Goal: Task Accomplishment & Management: Manage account settings

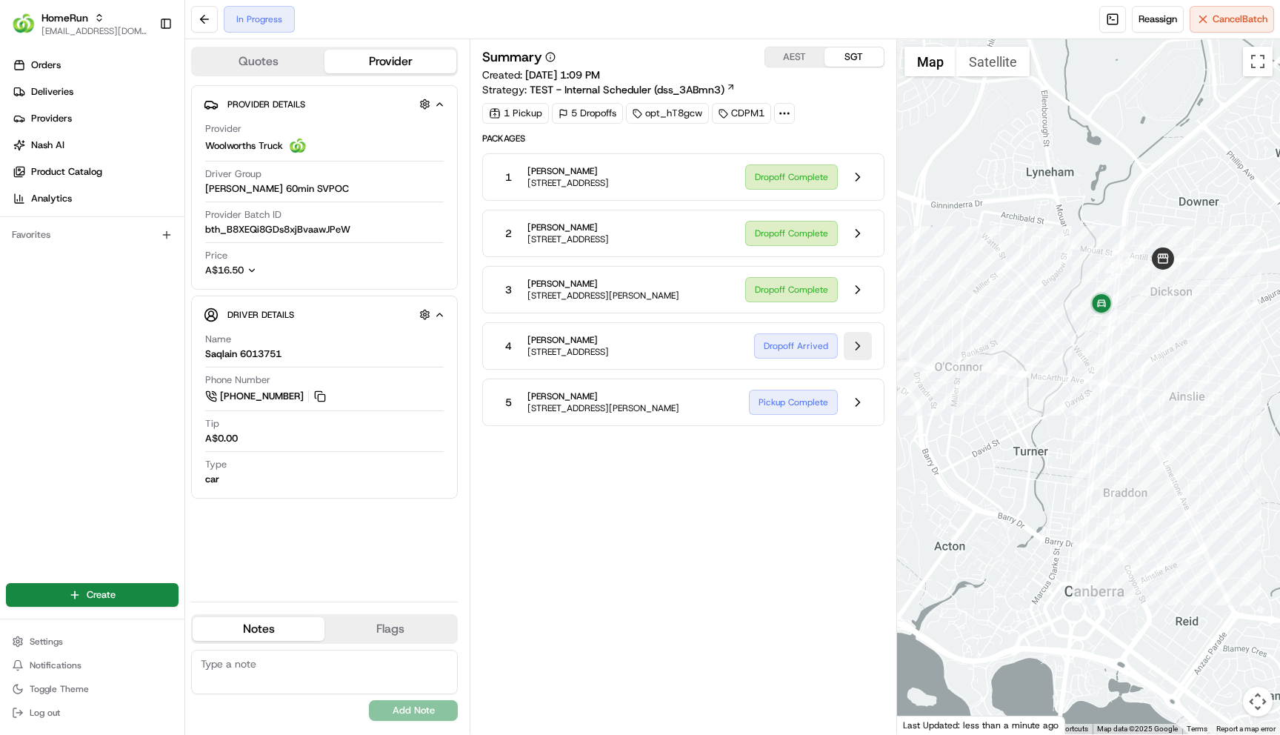
click at [861, 360] on button at bounding box center [858, 346] width 28 height 28
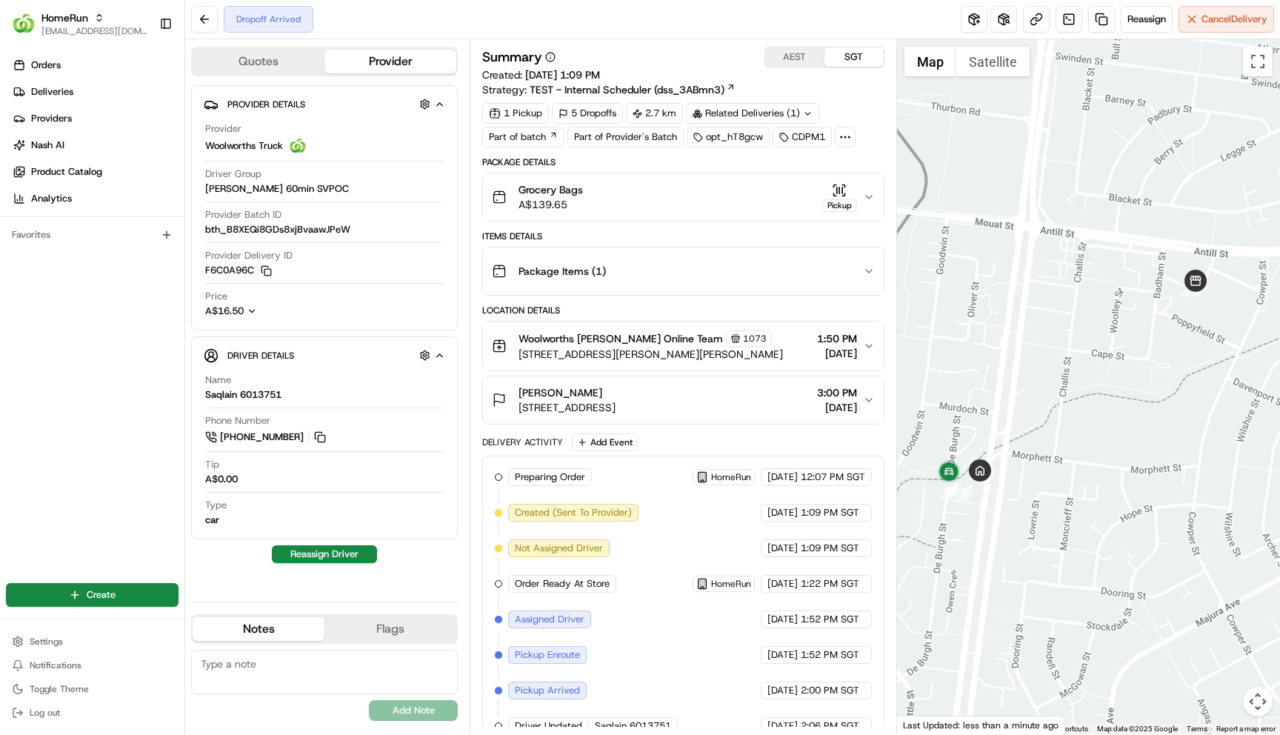
click at [869, 392] on button "[PERSON_NAME] [STREET_ADDRESS] 3:00 PM [DATE]" at bounding box center [683, 399] width 400 height 47
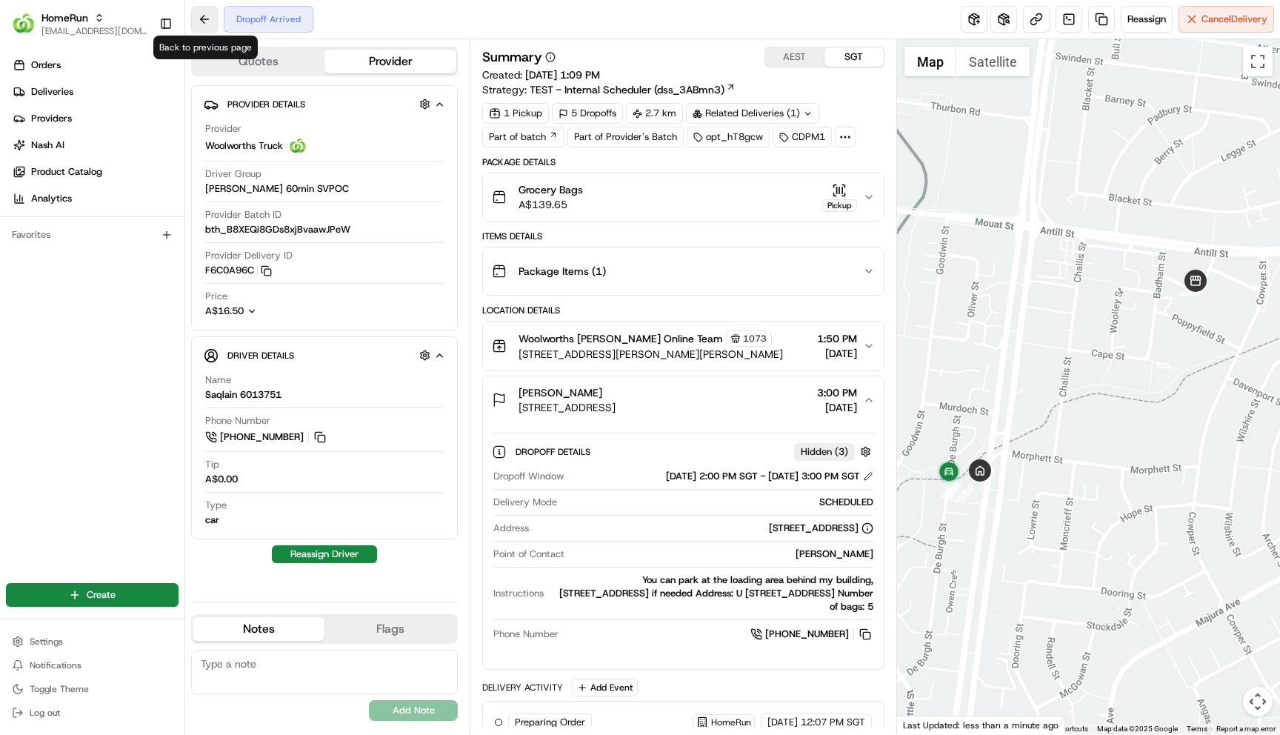
click at [206, 27] on button at bounding box center [204, 19] width 27 height 27
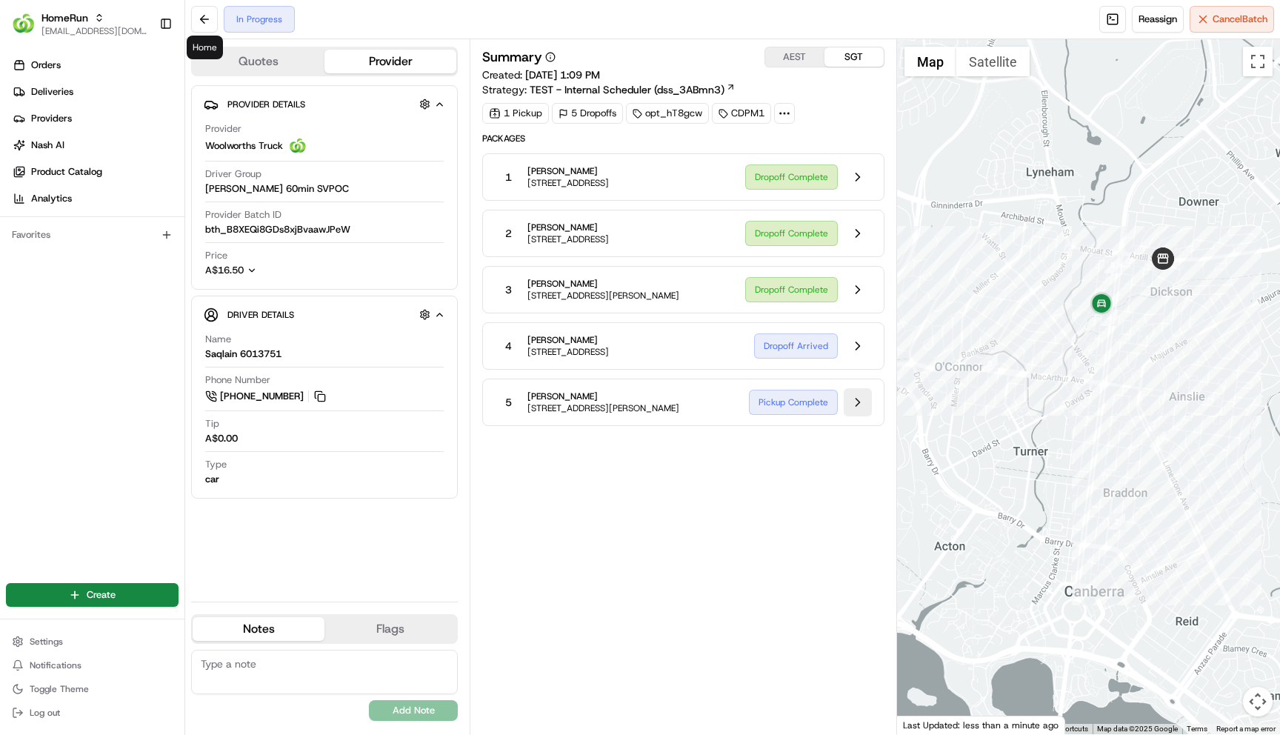
click at [846, 416] on button at bounding box center [858, 402] width 28 height 28
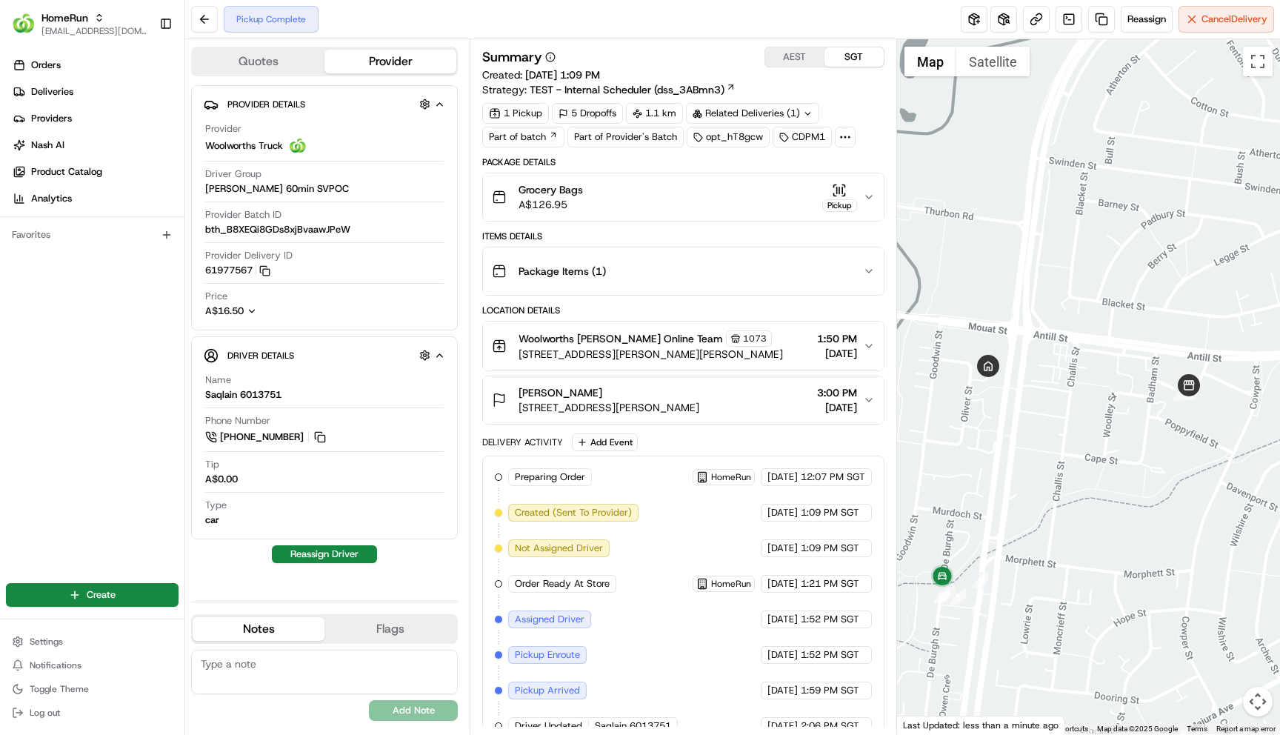
click at [861, 402] on div "[PERSON_NAME] [STREET_ADDRESS][PERSON_NAME] 3:00 PM [DATE]" at bounding box center [677, 400] width 370 height 30
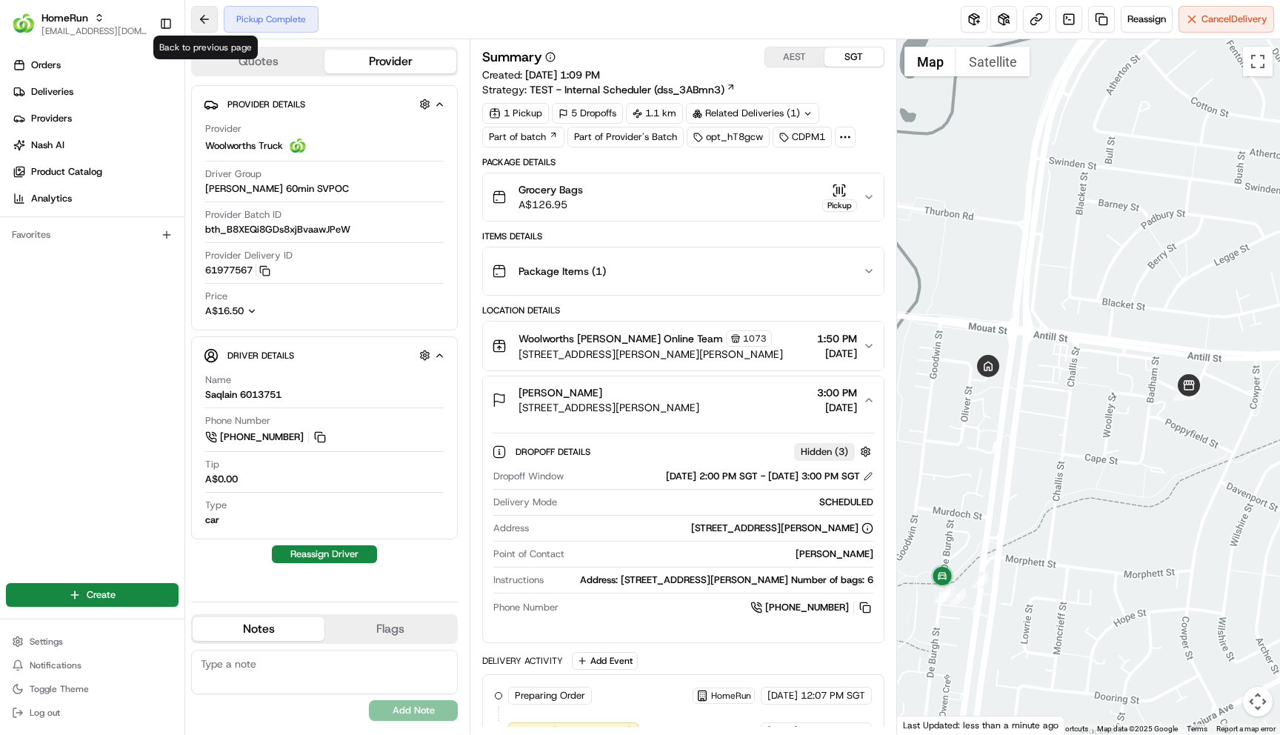
click at [209, 23] on button at bounding box center [204, 19] width 27 height 27
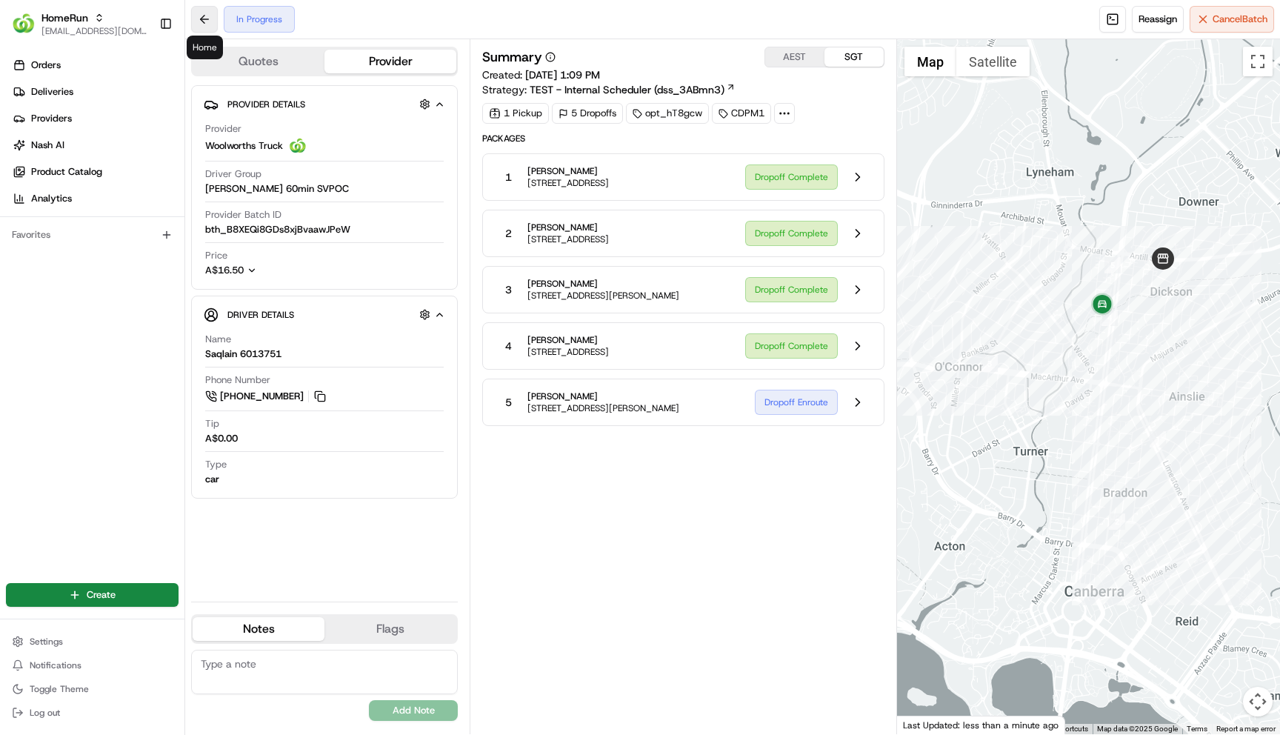
click at [196, 21] on button at bounding box center [204, 19] width 27 height 27
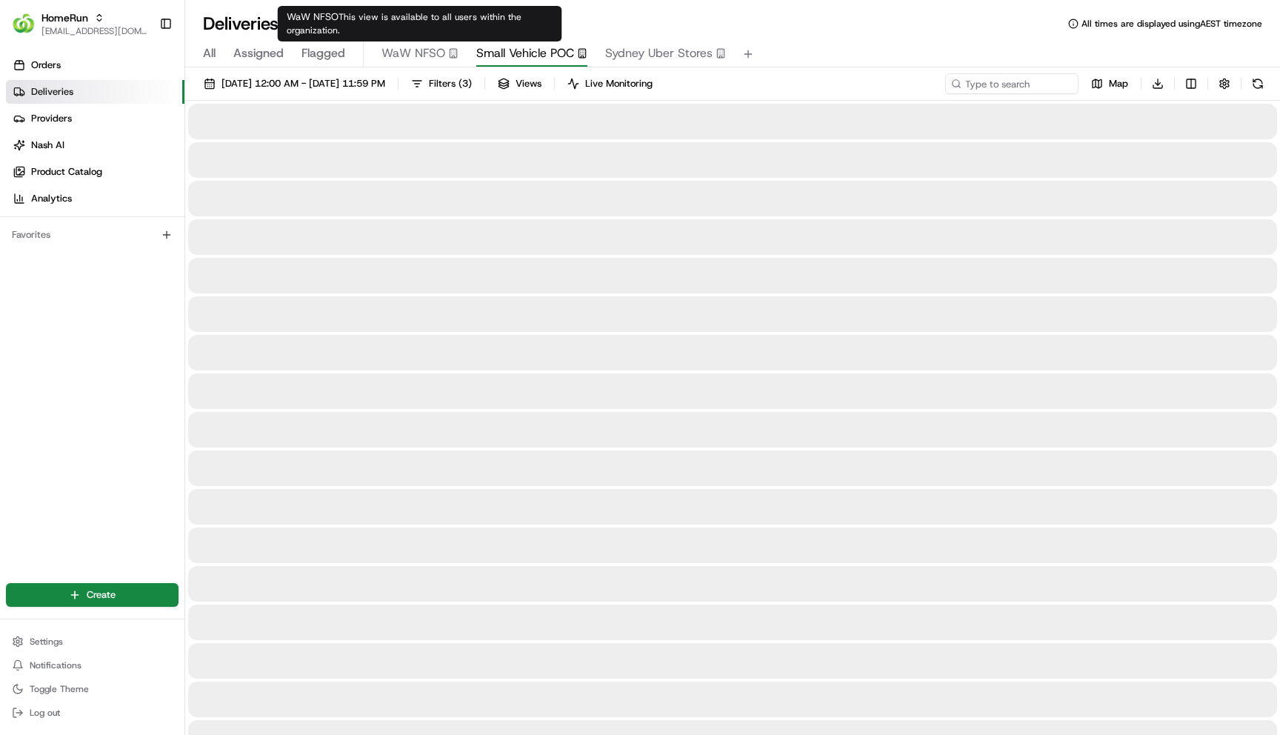
click at [512, 47] on span "Small Vehicle POC" at bounding box center [525, 53] width 98 height 18
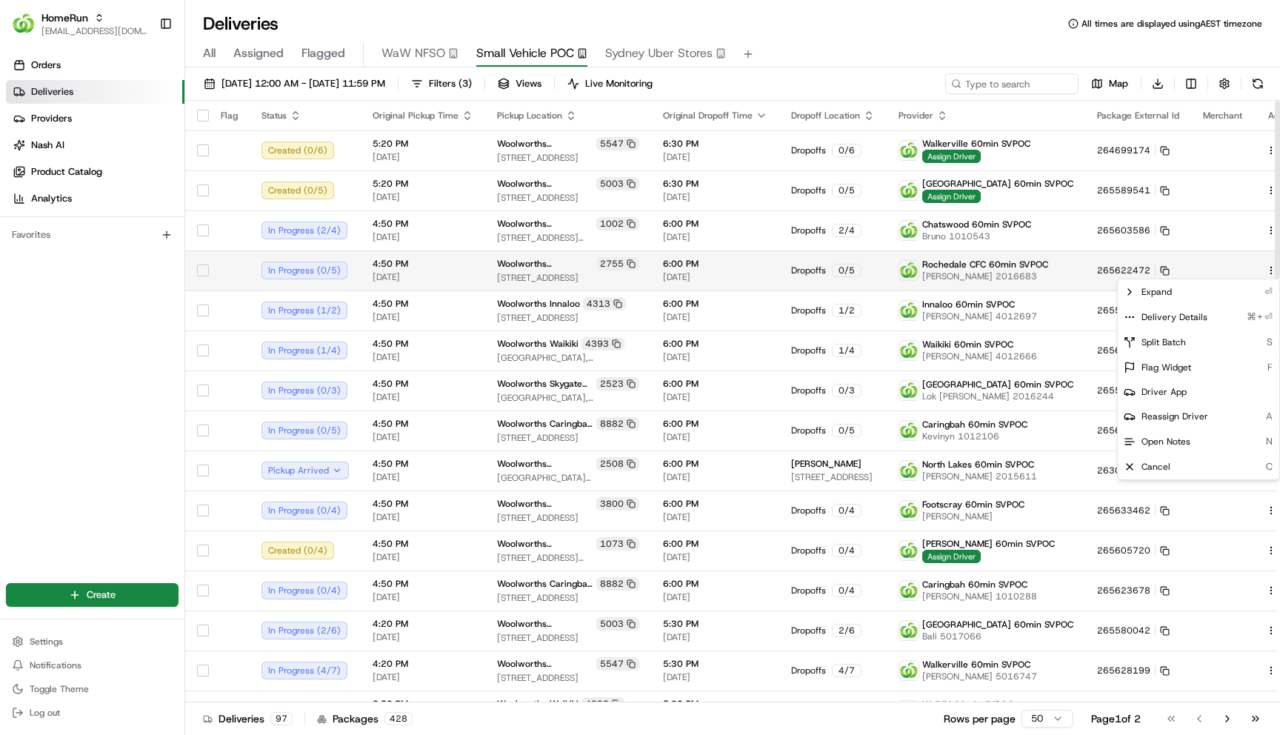
click at [1238, 271] on html "HomeRun [EMAIL_ADDRESS][DOMAIN_NAME] Toggle Sidebar Orders Deliveries Providers…" at bounding box center [640, 367] width 1280 height 735
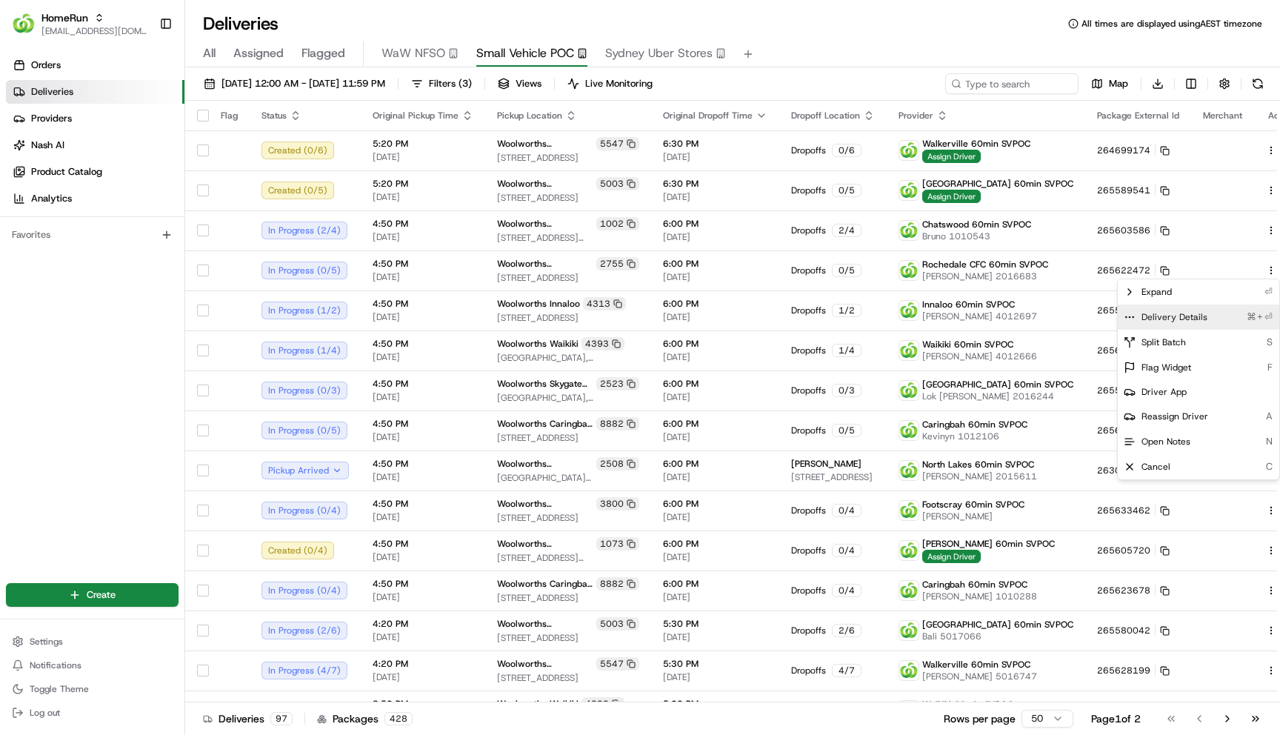
click at [1190, 319] on span "Delivery Details" at bounding box center [1174, 317] width 66 height 12
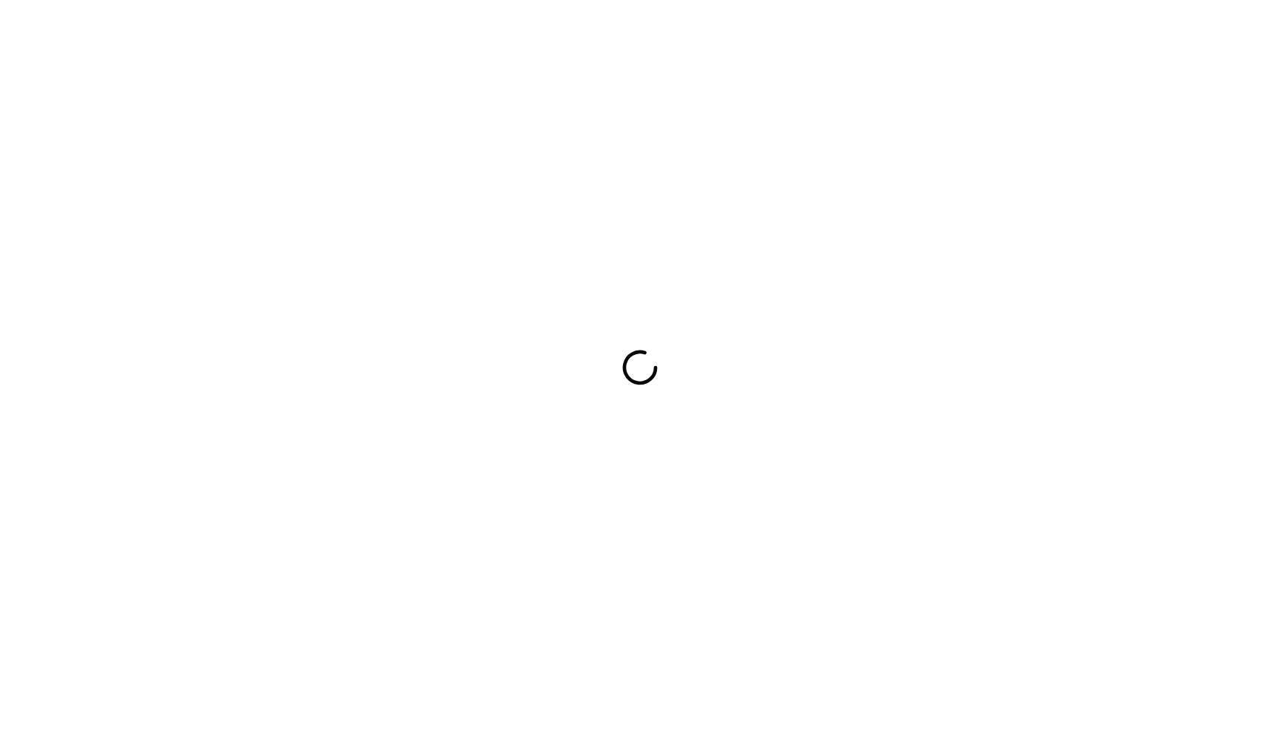
click at [337, 82] on div at bounding box center [640, 367] width 1280 height 735
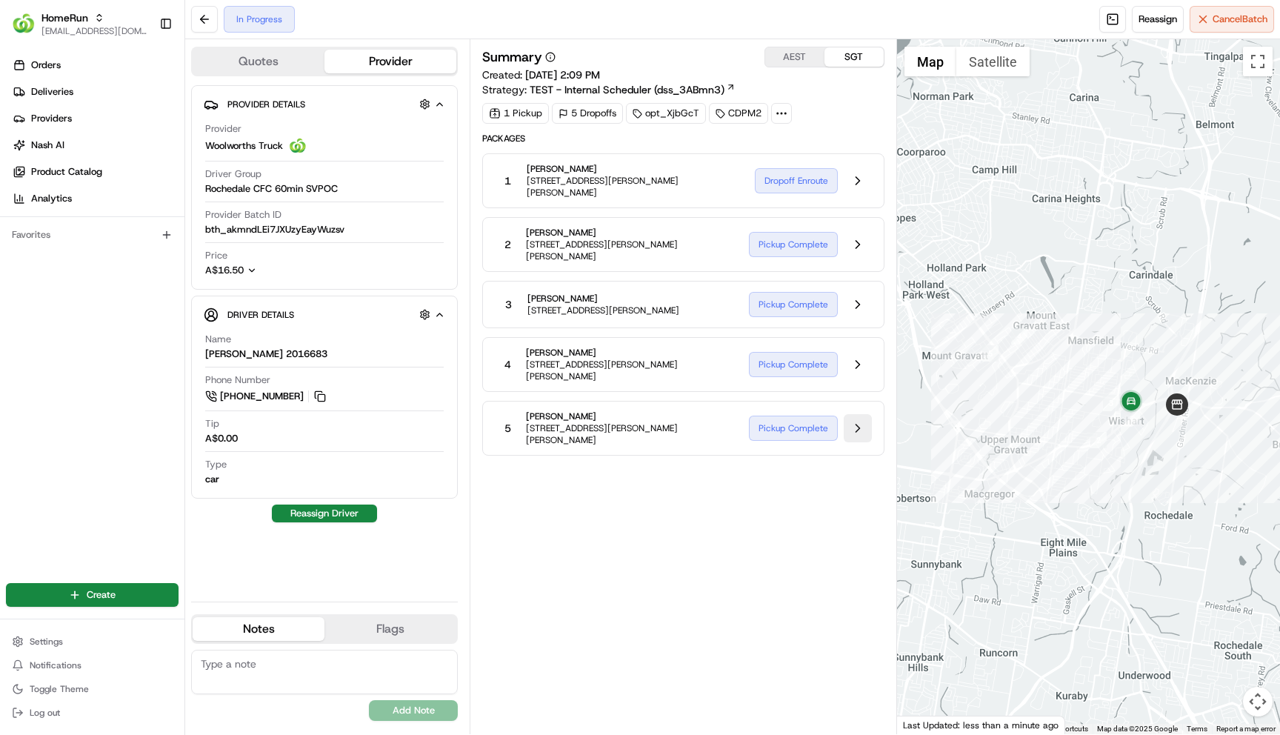
click at [852, 424] on button at bounding box center [858, 428] width 28 height 28
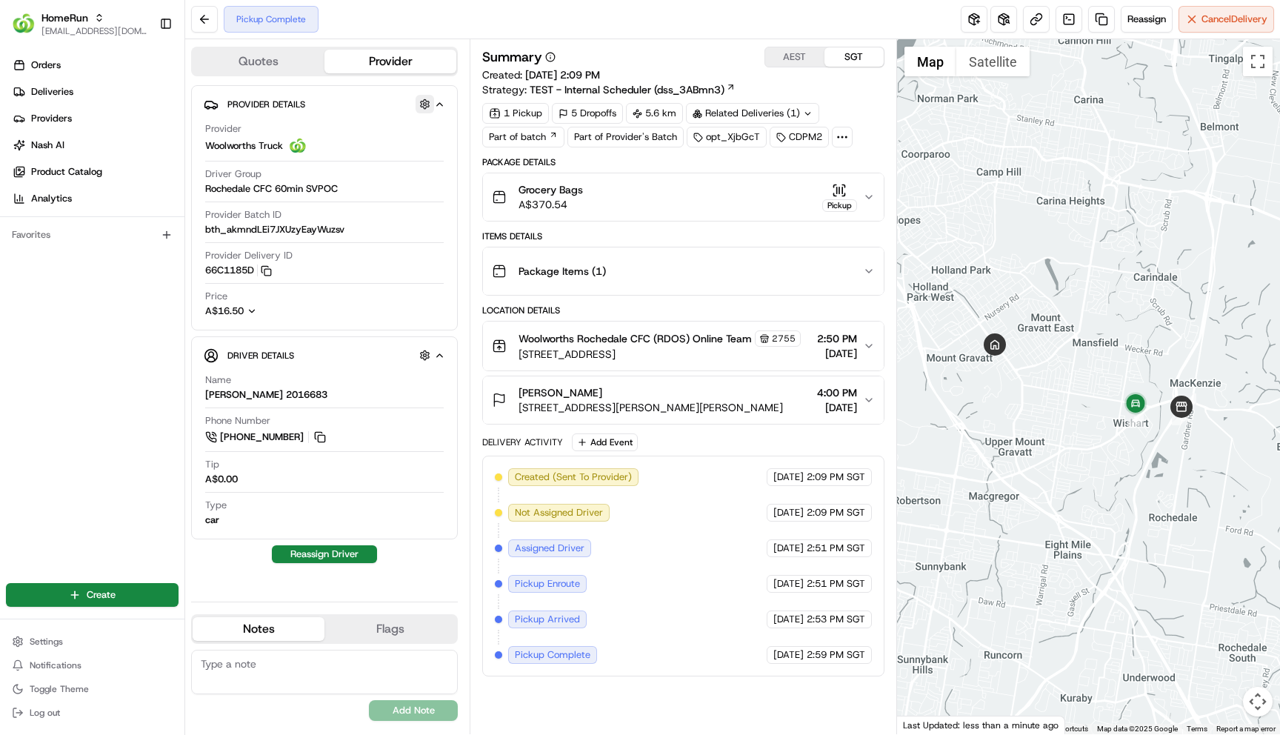
click at [420, 104] on button "button" at bounding box center [425, 104] width 19 height 19
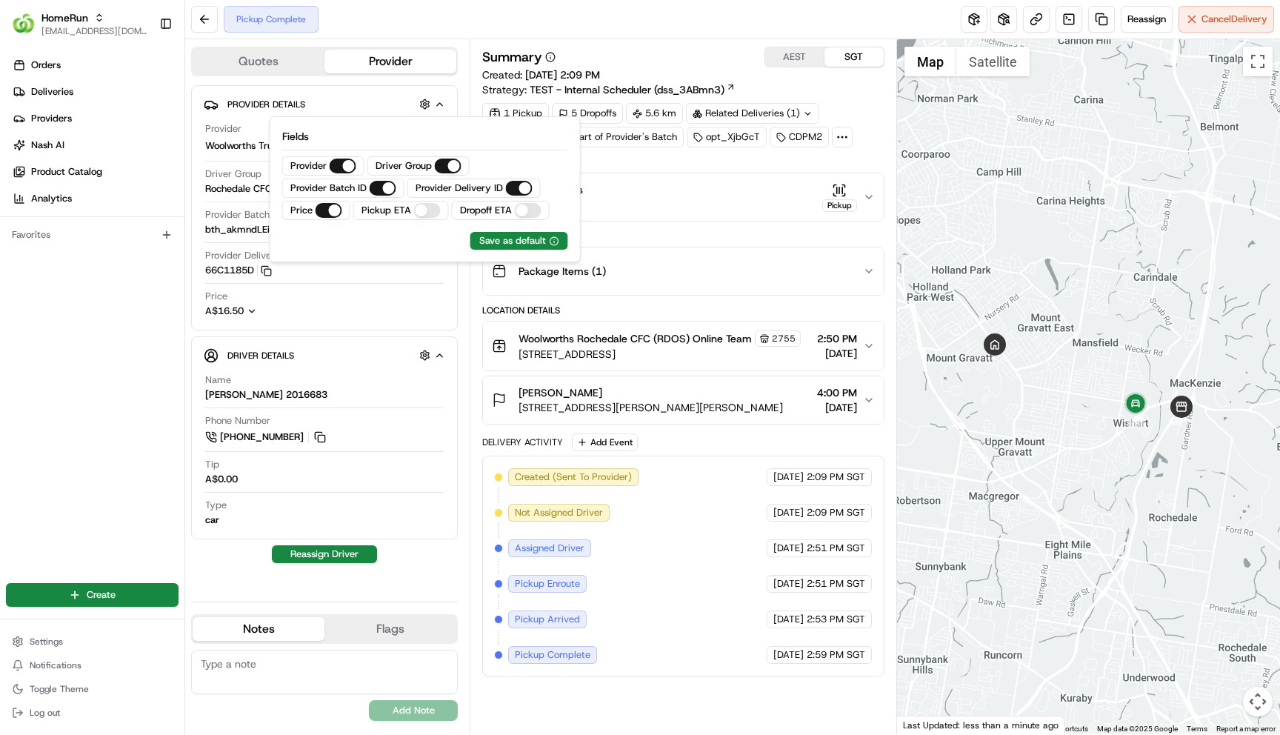
click at [494, 215] on label "Dropoff ETA" at bounding box center [486, 210] width 52 height 13
click at [515, 215] on ETA "Dropoff ETA" at bounding box center [528, 210] width 27 height 15
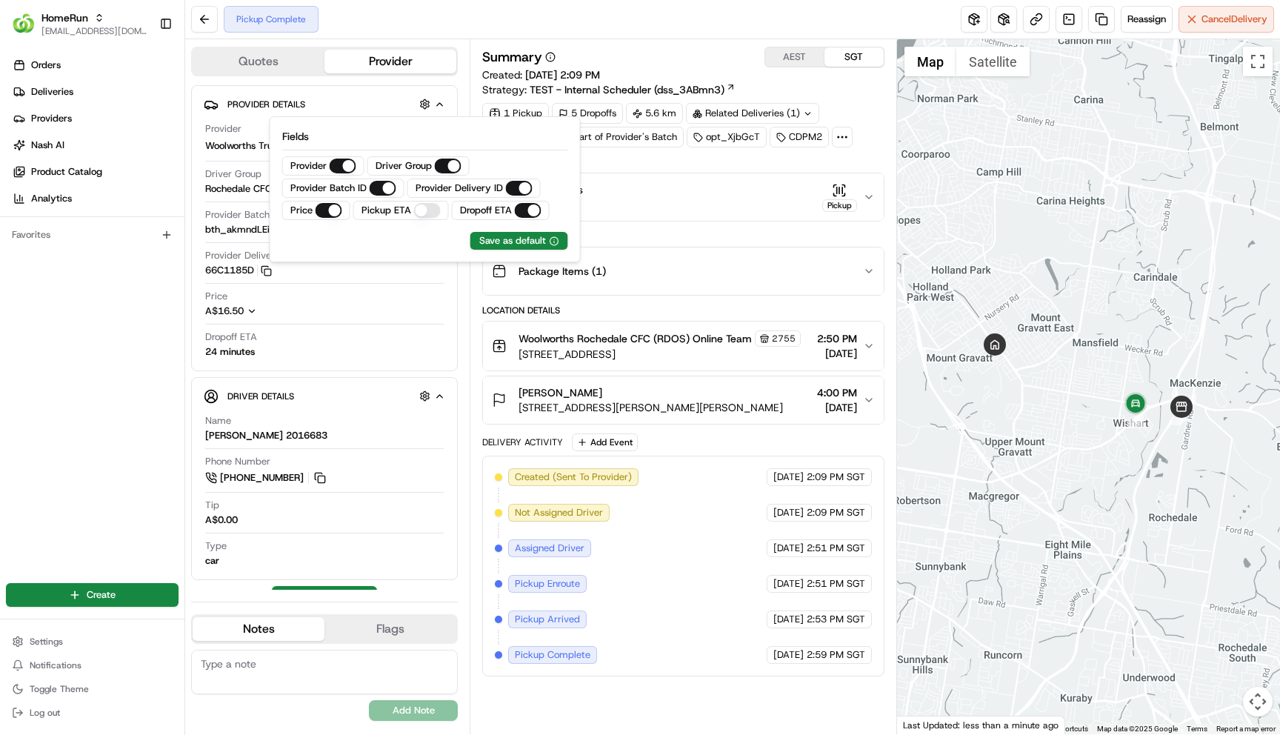
click at [401, 210] on label "Pickup ETA" at bounding box center [386, 210] width 50 height 13
click at [414, 210] on ETA "Pickup ETA" at bounding box center [427, 210] width 27 height 15
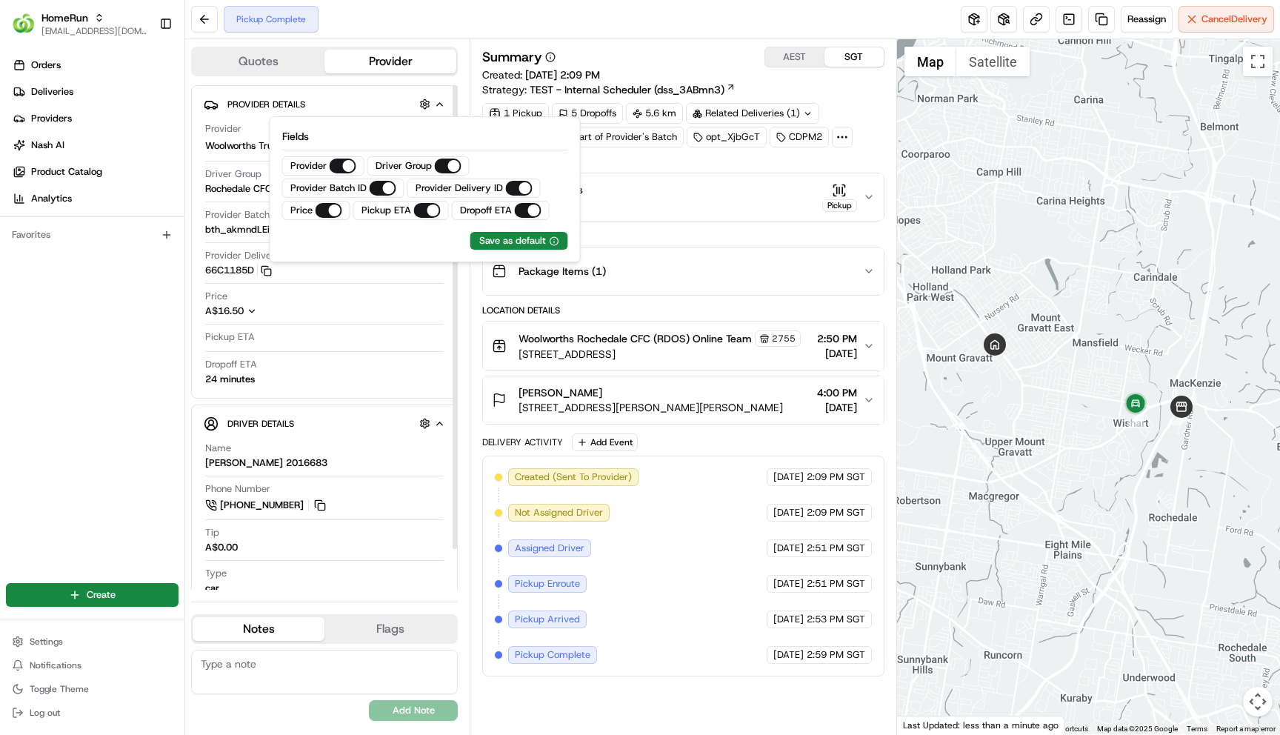
click at [419, 210] on ETA "Pickup ETA" at bounding box center [427, 210] width 27 height 15
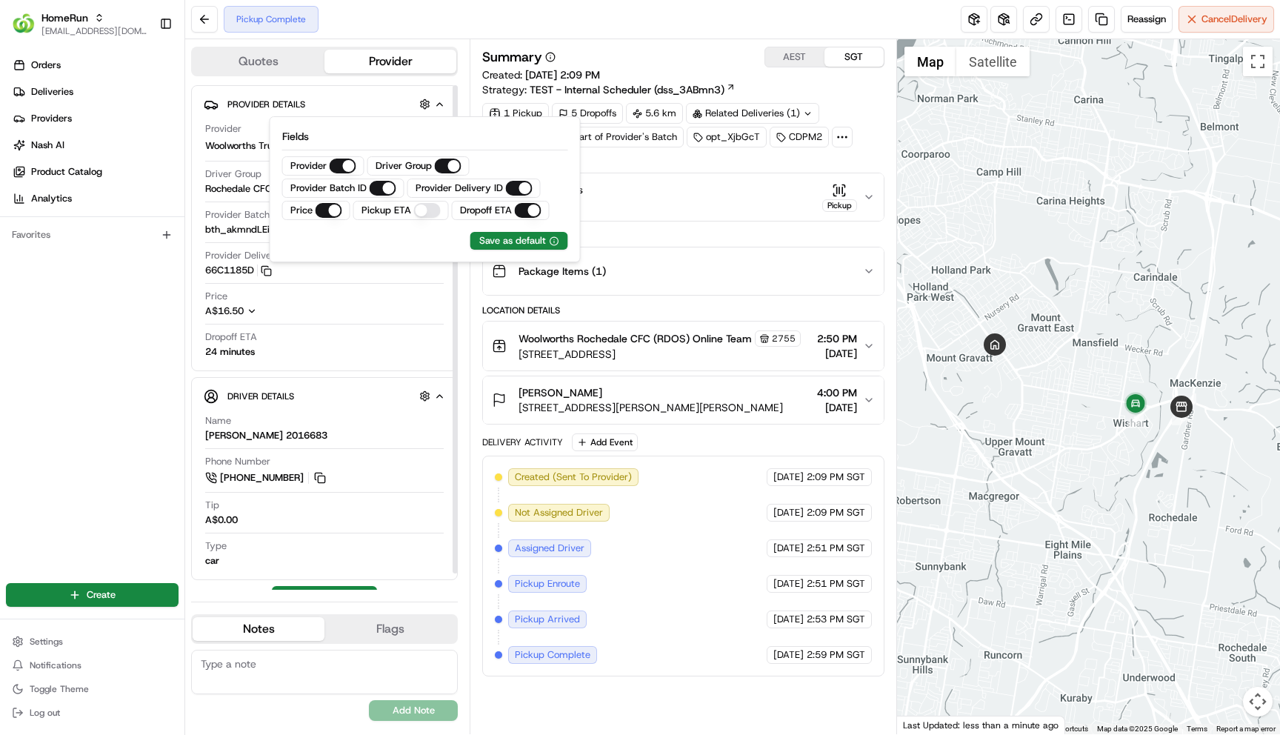
click at [151, 358] on div "Orders Deliveries Providers Nash AI Product Catalog Analytics Favorites" at bounding box center [92, 307] width 184 height 521
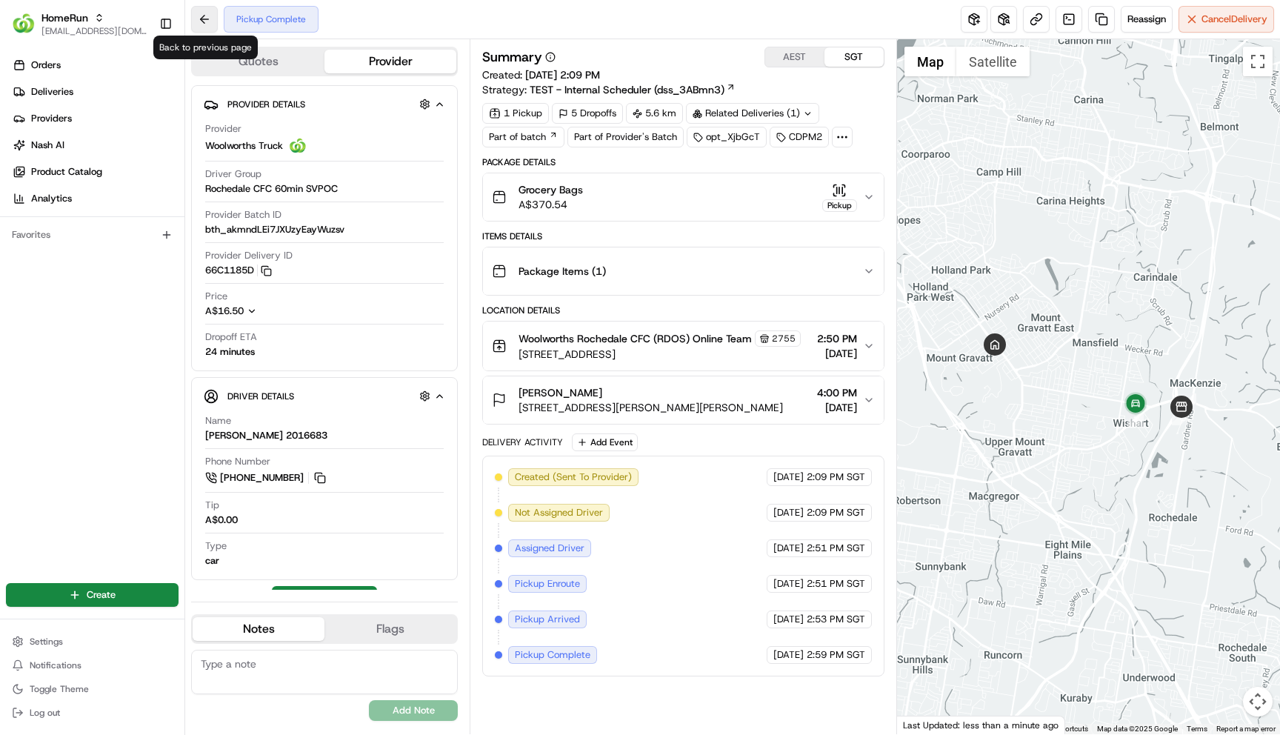
click at [210, 24] on button at bounding box center [204, 19] width 27 height 27
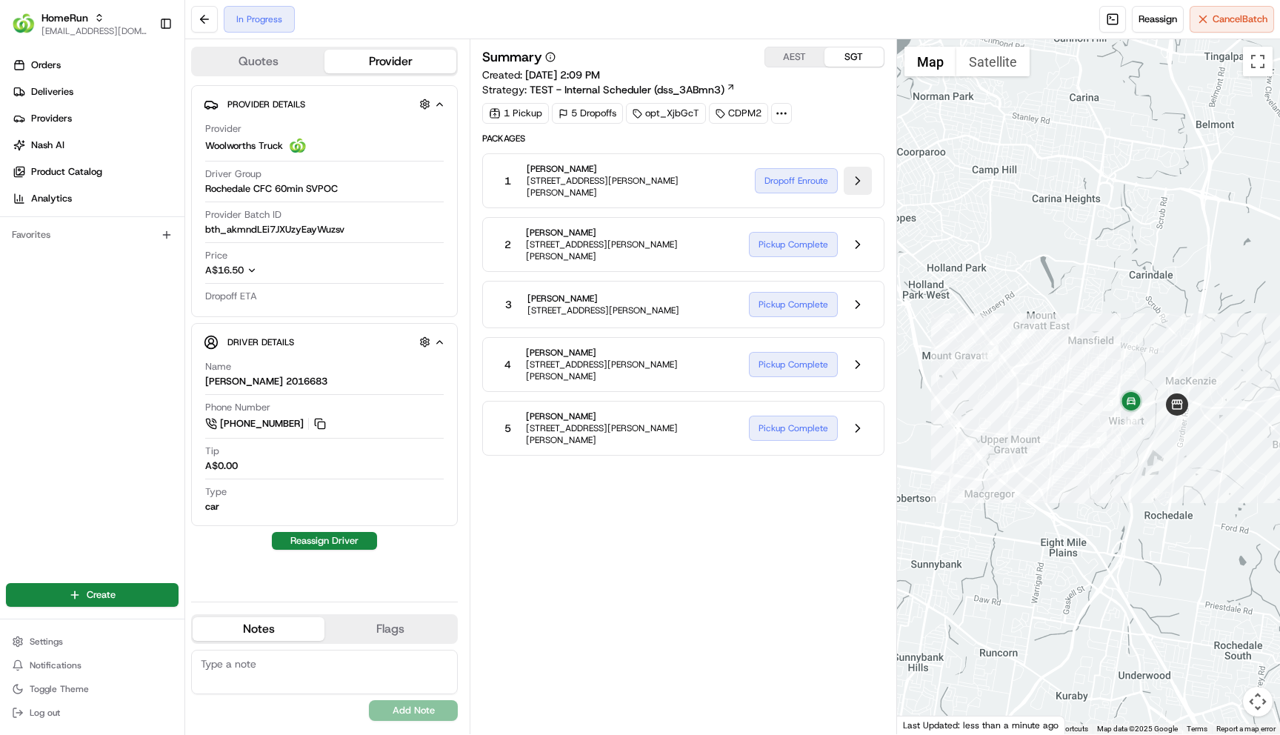
click at [862, 181] on button at bounding box center [858, 181] width 28 height 28
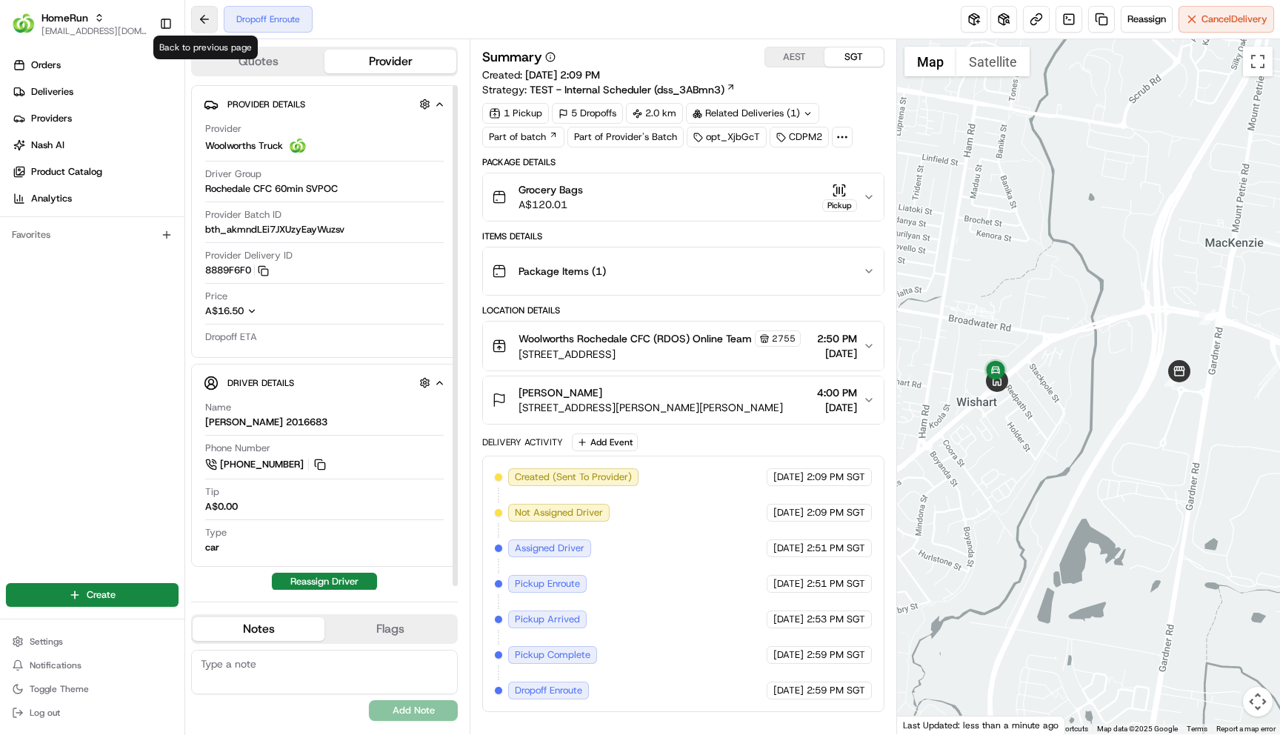
click at [207, 21] on button at bounding box center [204, 19] width 27 height 27
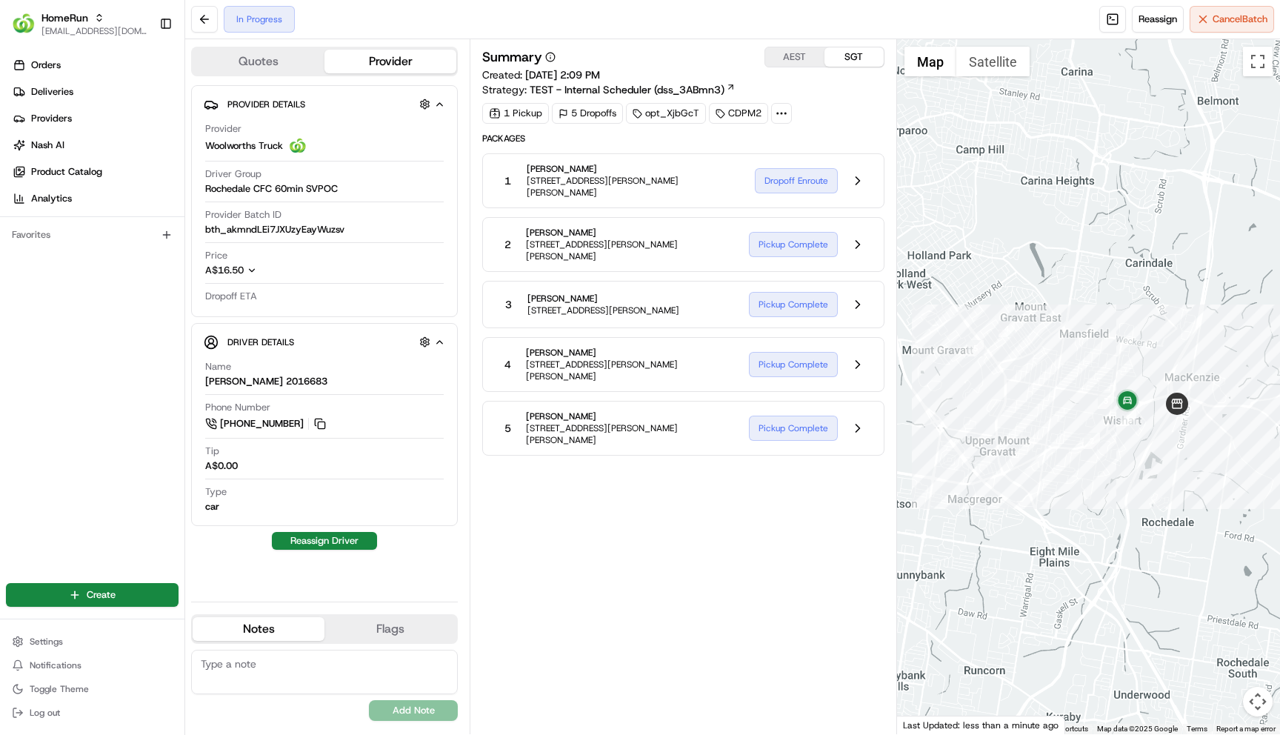
click at [856, 244] on button at bounding box center [858, 244] width 28 height 28
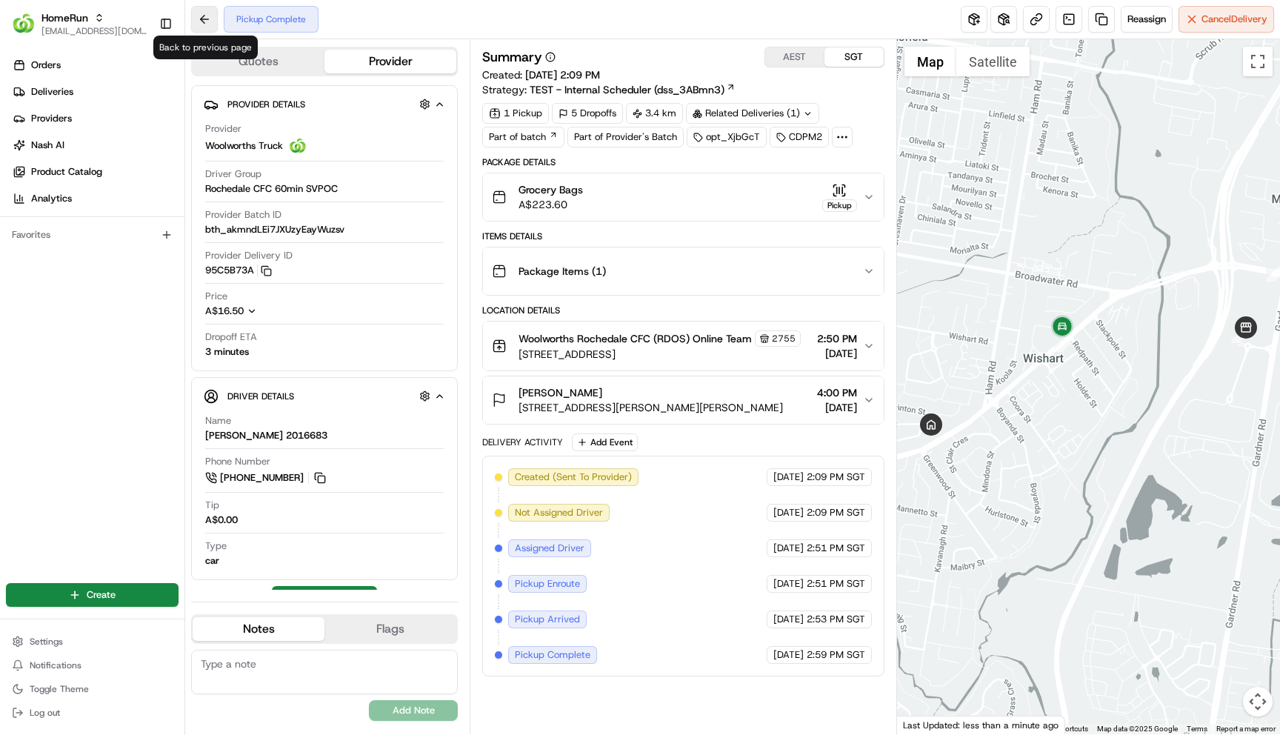
click at [200, 20] on button at bounding box center [204, 19] width 27 height 27
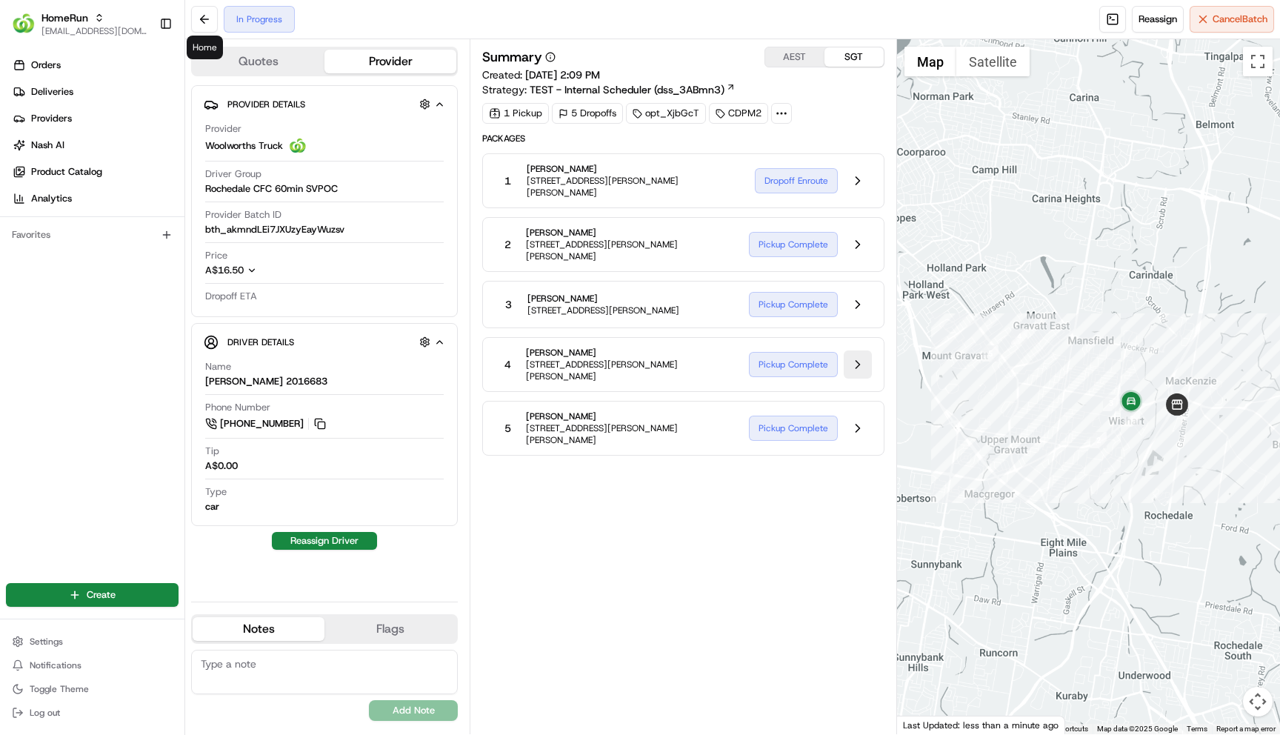
click at [864, 361] on button at bounding box center [858, 364] width 28 height 28
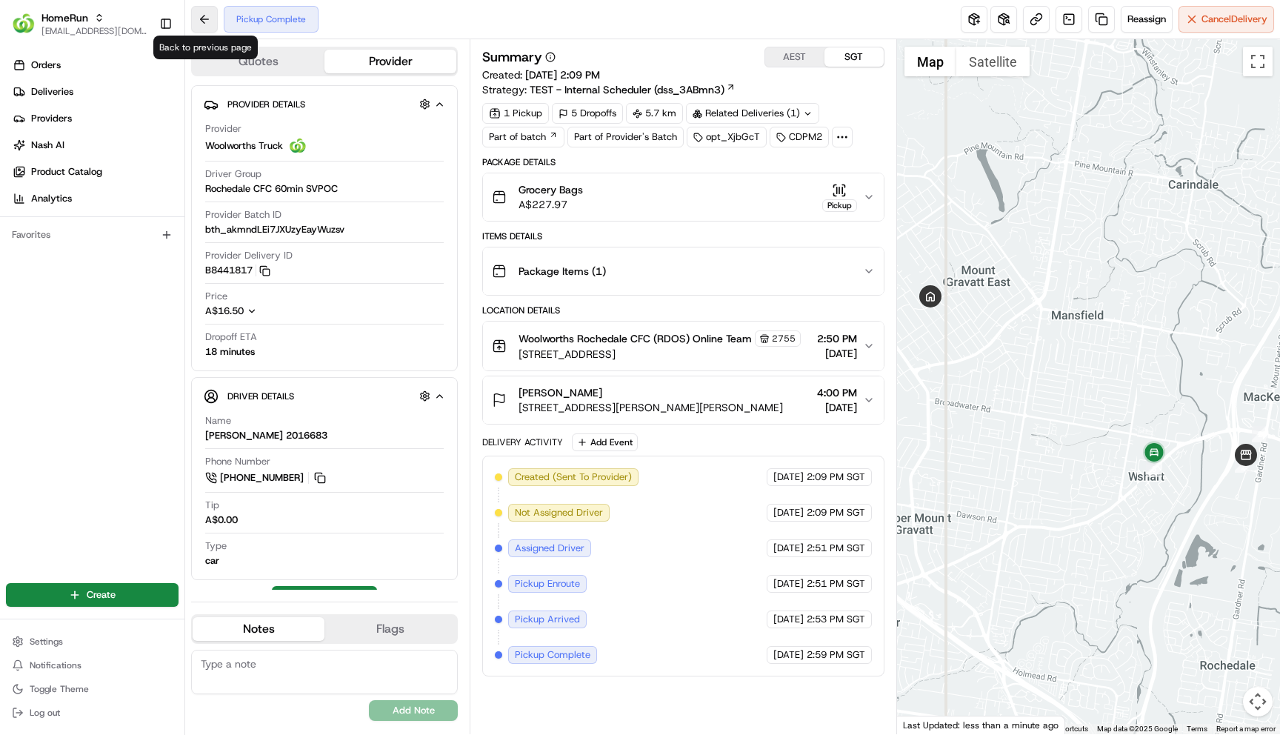
click at [201, 20] on button at bounding box center [204, 19] width 27 height 27
